Goal: Book appointment/travel/reservation

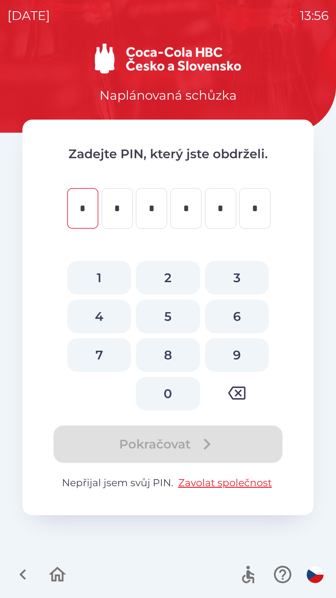
click at [234, 278] on button "3" at bounding box center [237, 278] width 64 height 34
type input "*"
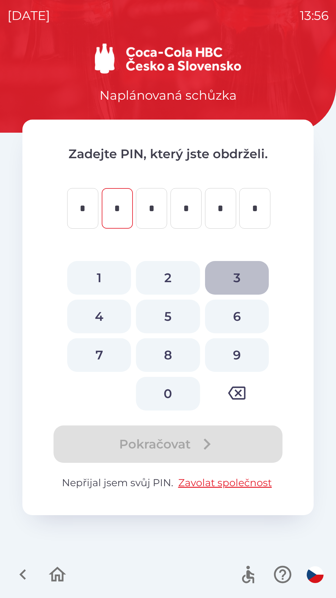
click at [235, 272] on button "3" at bounding box center [237, 278] width 64 height 34
type input "*"
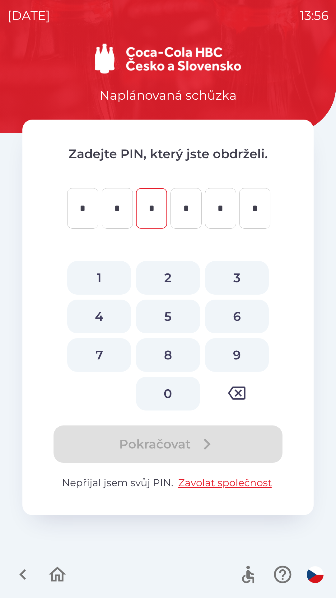
click at [101, 315] on button "4" at bounding box center [99, 316] width 64 height 34
type input "*"
click at [100, 318] on button "4" at bounding box center [99, 316] width 64 height 34
type input "*"
click at [101, 315] on button "4" at bounding box center [99, 316] width 64 height 34
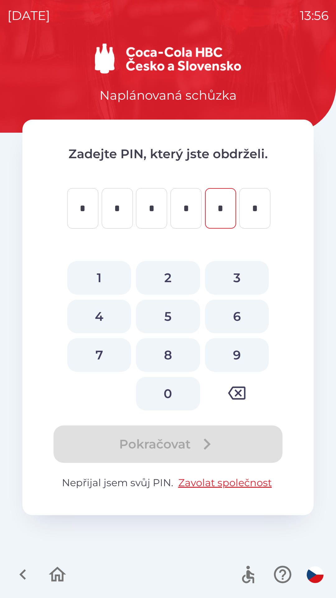
type input "*"
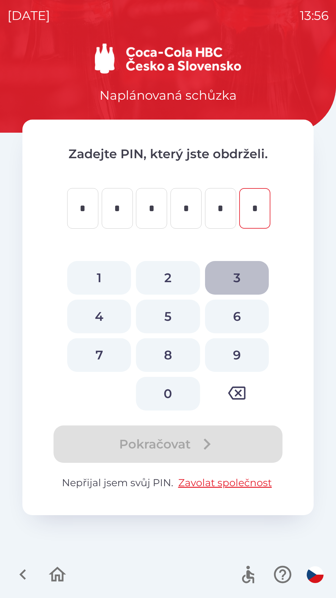
click at [228, 277] on button "3" at bounding box center [237, 278] width 64 height 34
type input "*"
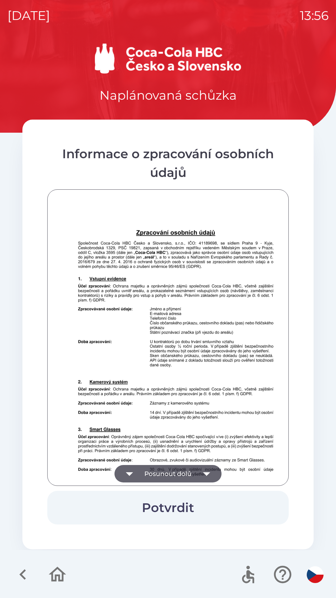
click at [181, 507] on button "Potvrdit" at bounding box center [167, 507] width 241 height 34
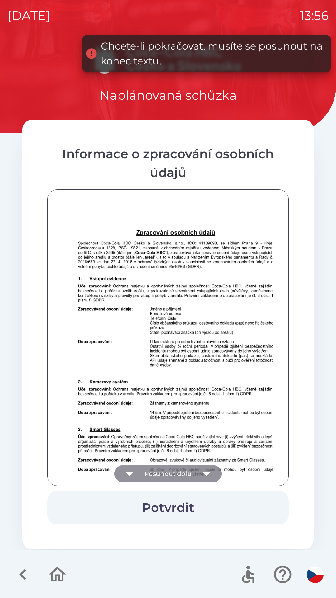
click at [195, 471] on button "Posunout dolů" at bounding box center [168, 473] width 107 height 17
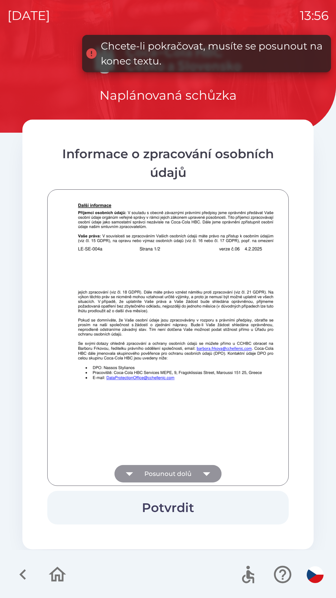
click at [200, 475] on icon "button" at bounding box center [206, 473] width 17 height 17
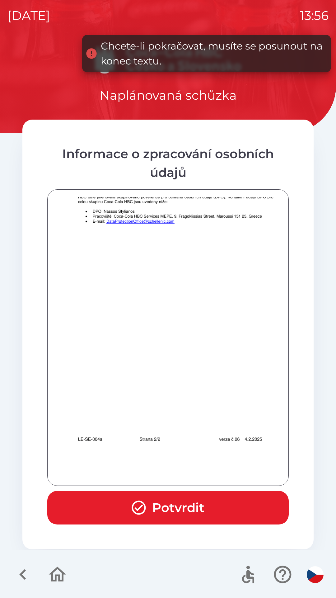
click at [196, 493] on button "Potvrdit" at bounding box center [167, 507] width 241 height 34
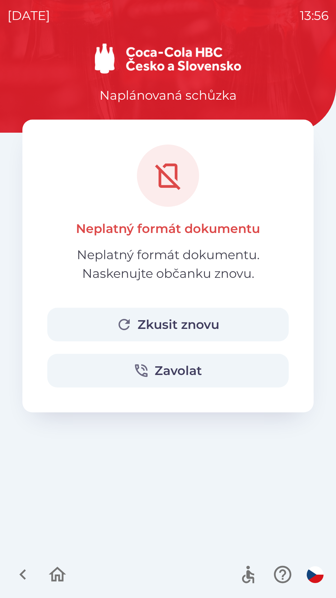
click at [199, 316] on button "Zkusit znovu" at bounding box center [167, 324] width 241 height 34
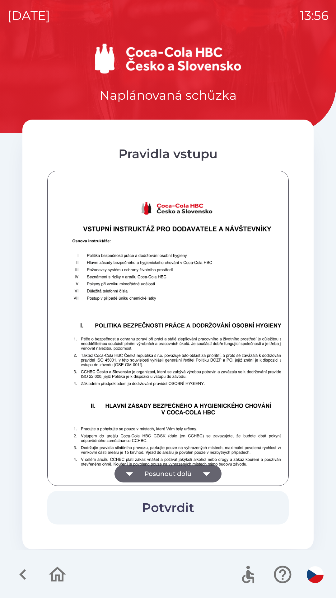
click at [199, 469] on icon "button" at bounding box center [206, 473] width 17 height 17
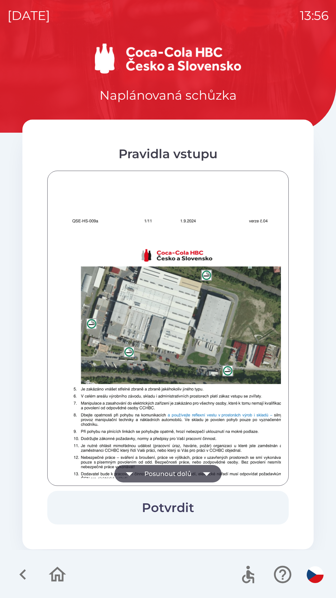
click at [196, 469] on button "Posunout dolů" at bounding box center [168, 473] width 107 height 17
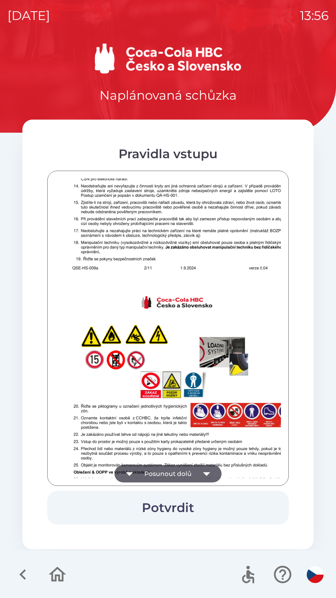
click at [200, 469] on icon "button" at bounding box center [206, 473] width 17 height 17
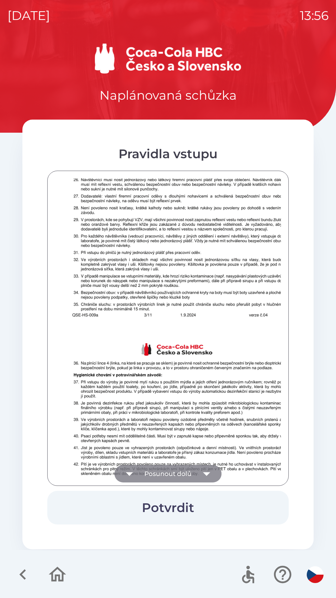
click at [201, 470] on icon "button" at bounding box center [206, 473] width 17 height 17
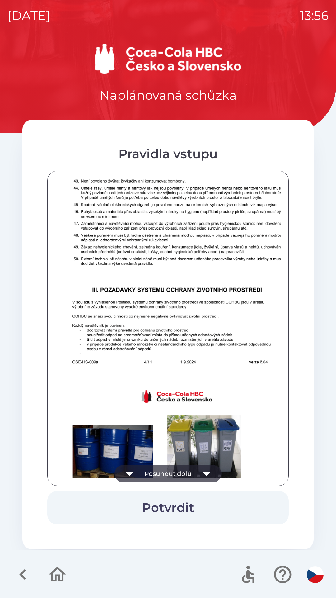
click at [206, 468] on icon "button" at bounding box center [206, 473] width 17 height 17
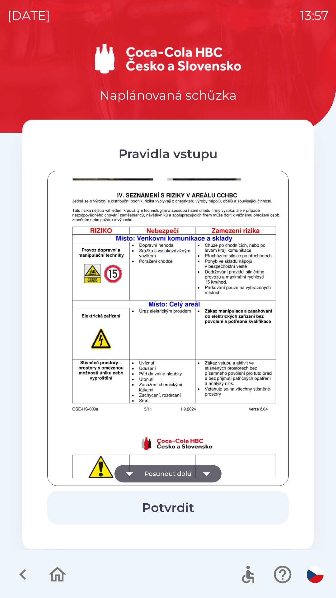
click at [203, 467] on icon "button" at bounding box center [206, 473] width 17 height 17
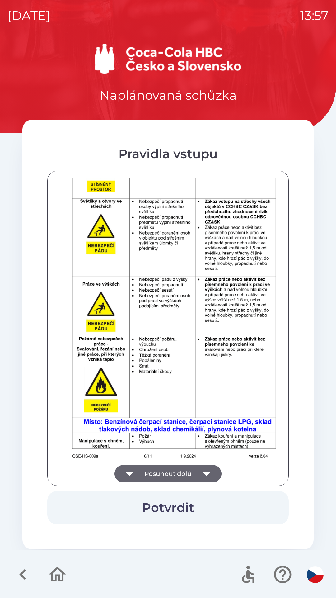
click at [194, 469] on button "Posunout dolů" at bounding box center [168, 473] width 107 height 17
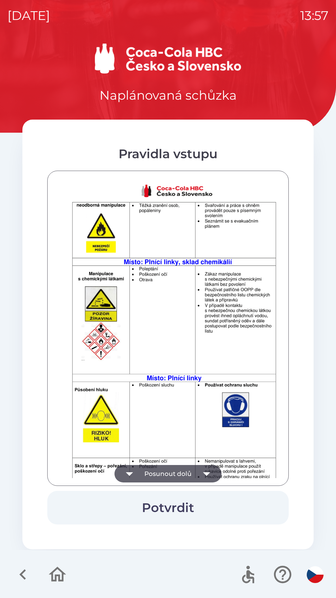
click at [196, 470] on button "Posunout dolů" at bounding box center [168, 473] width 107 height 17
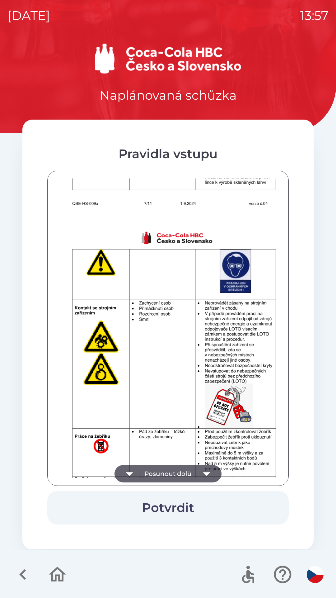
click at [196, 468] on button "Posunout dolů" at bounding box center [168, 473] width 107 height 17
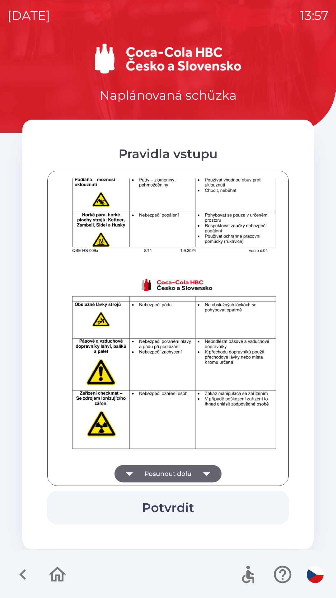
click at [197, 469] on button "Posunout dolů" at bounding box center [168, 473] width 107 height 17
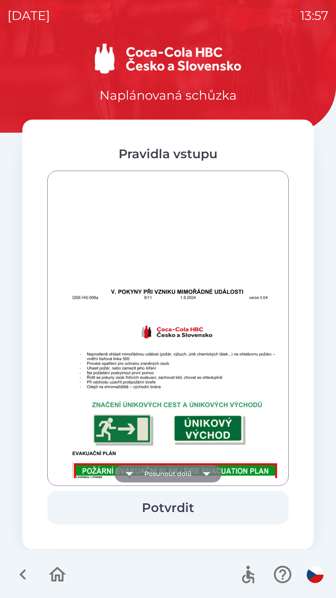
click at [194, 471] on button "Posunout dolů" at bounding box center [168, 473] width 107 height 17
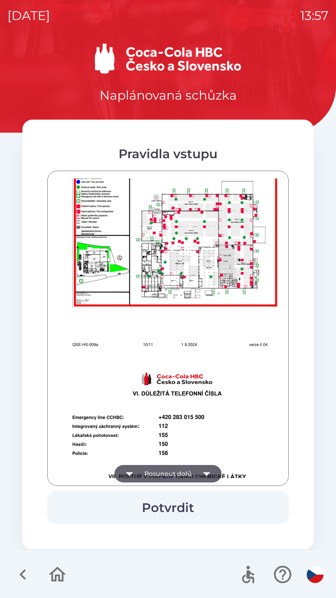
click at [193, 471] on button "Posunout dolů" at bounding box center [168, 473] width 107 height 17
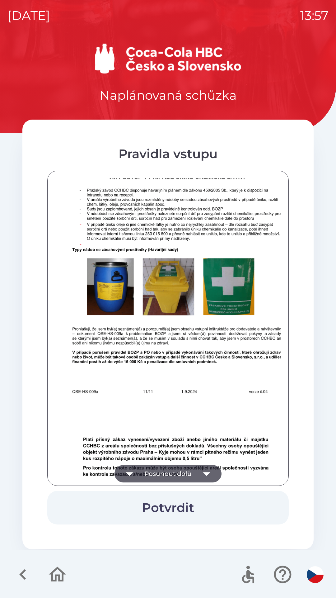
click at [190, 472] on button "Posunout dolů" at bounding box center [168, 473] width 107 height 17
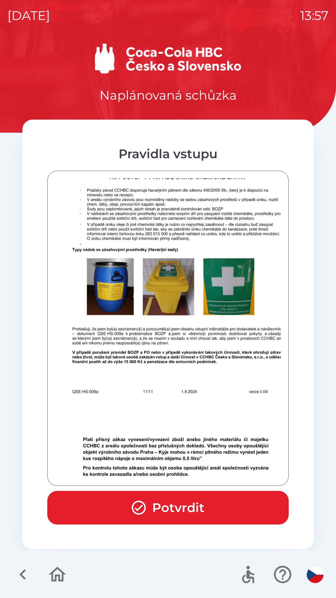
scroll to position [3853, 0]
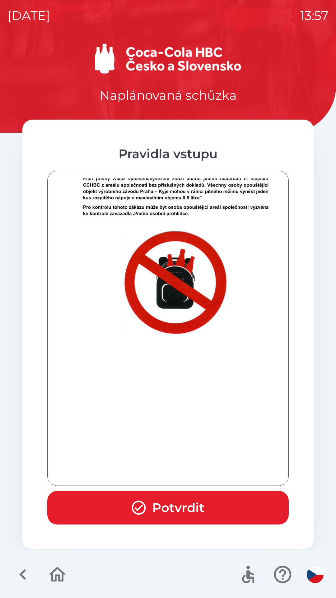
click at [189, 475] on div at bounding box center [168, 327] width 226 height 299
click at [189, 471] on div at bounding box center [168, 327] width 226 height 299
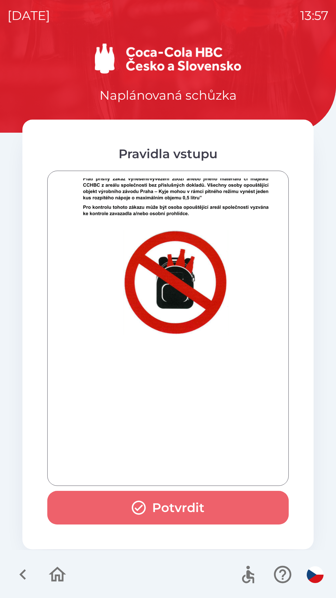
click at [194, 501] on button "Potvrdit" at bounding box center [167, 507] width 241 height 34
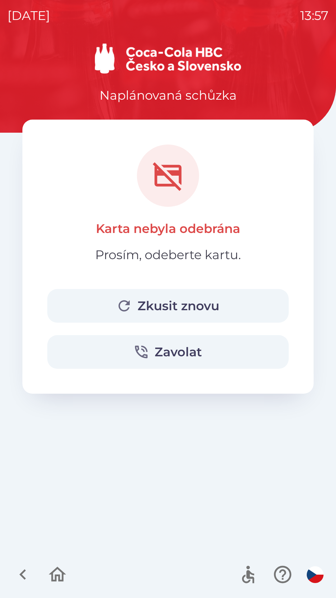
click at [195, 299] on button "Zkusit znovu" at bounding box center [167, 306] width 241 height 34
